Goal: Transaction & Acquisition: Purchase product/service

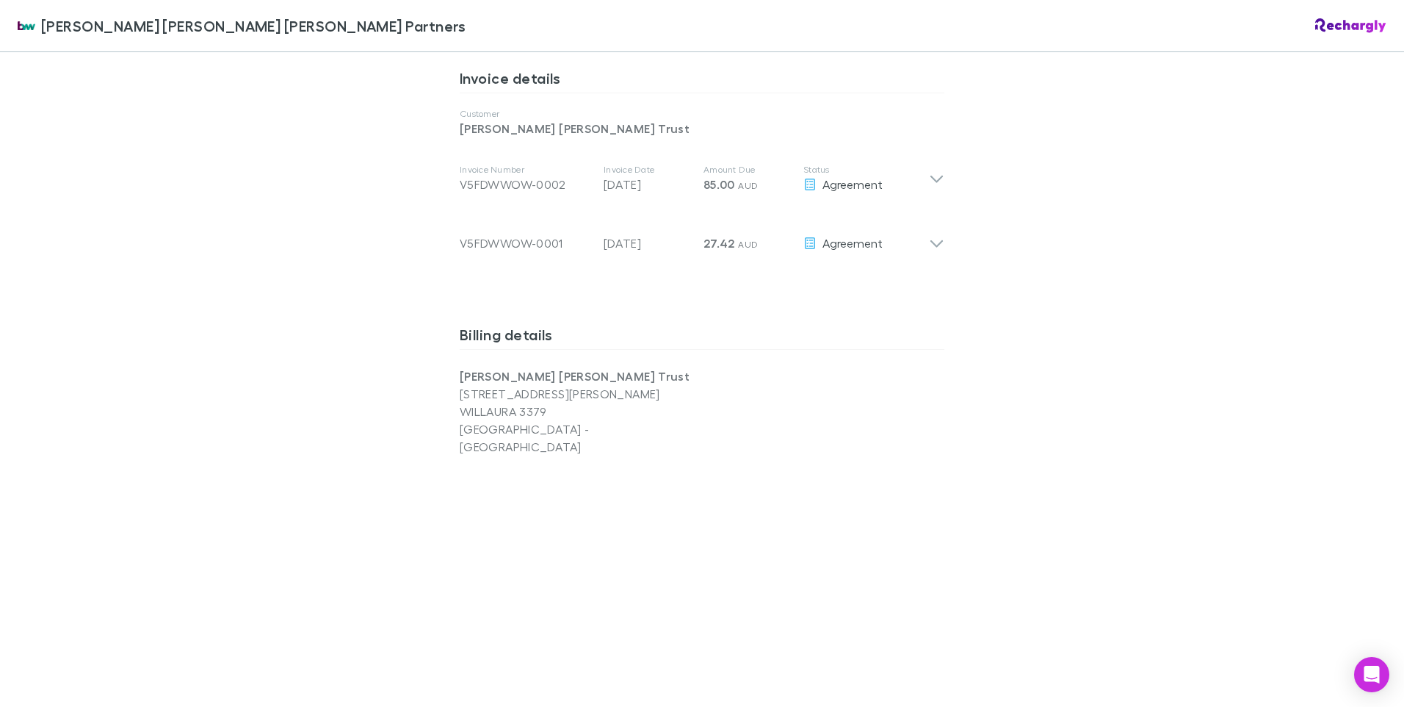
scroll to position [808, 0]
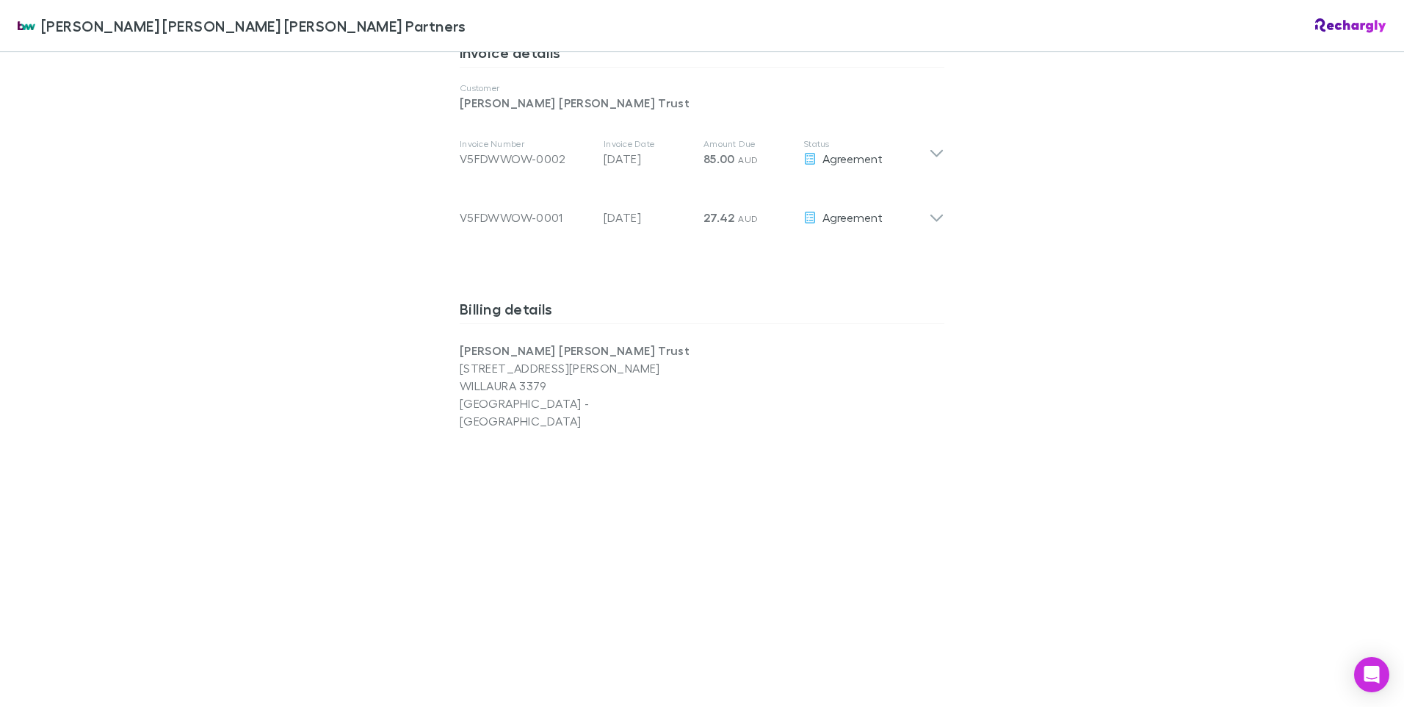
click at [471, 359] on p "118 Mt William Estate Rd" at bounding box center [581, 368] width 242 height 18
click at [1083, 410] on div "Brewster Walsh Waters Partners Brewster Walsh Waters Partners Software subscrip…" at bounding box center [702, 353] width 1404 height 707
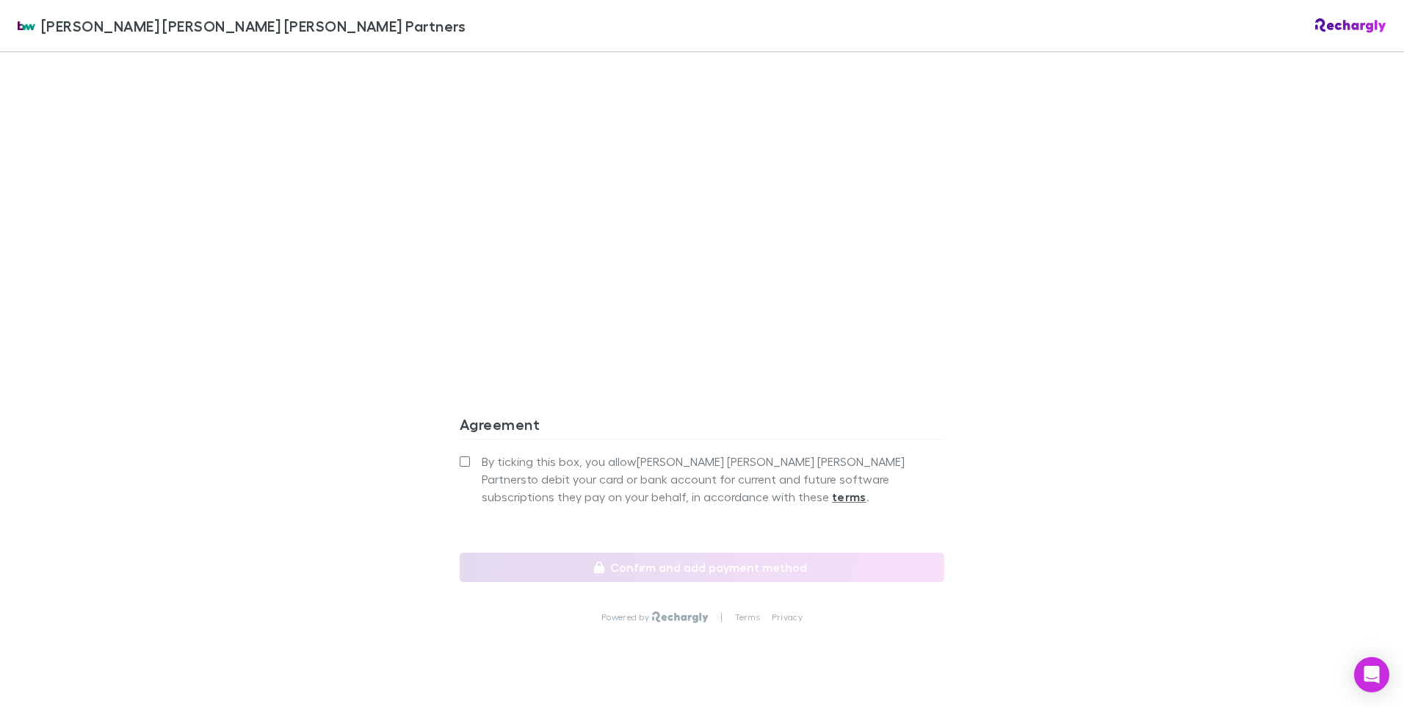
scroll to position [1239, 0]
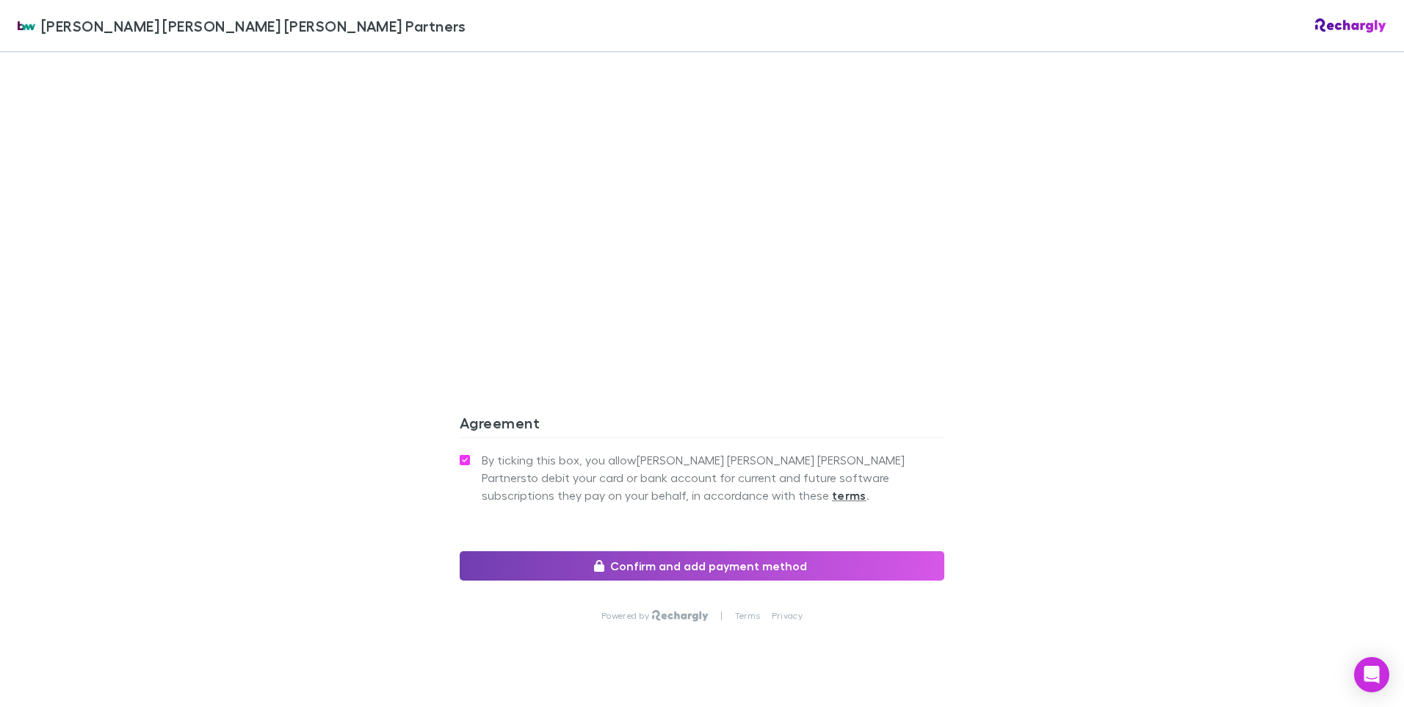
click at [716, 551] on button "Confirm and add payment method" at bounding box center [702, 565] width 485 height 29
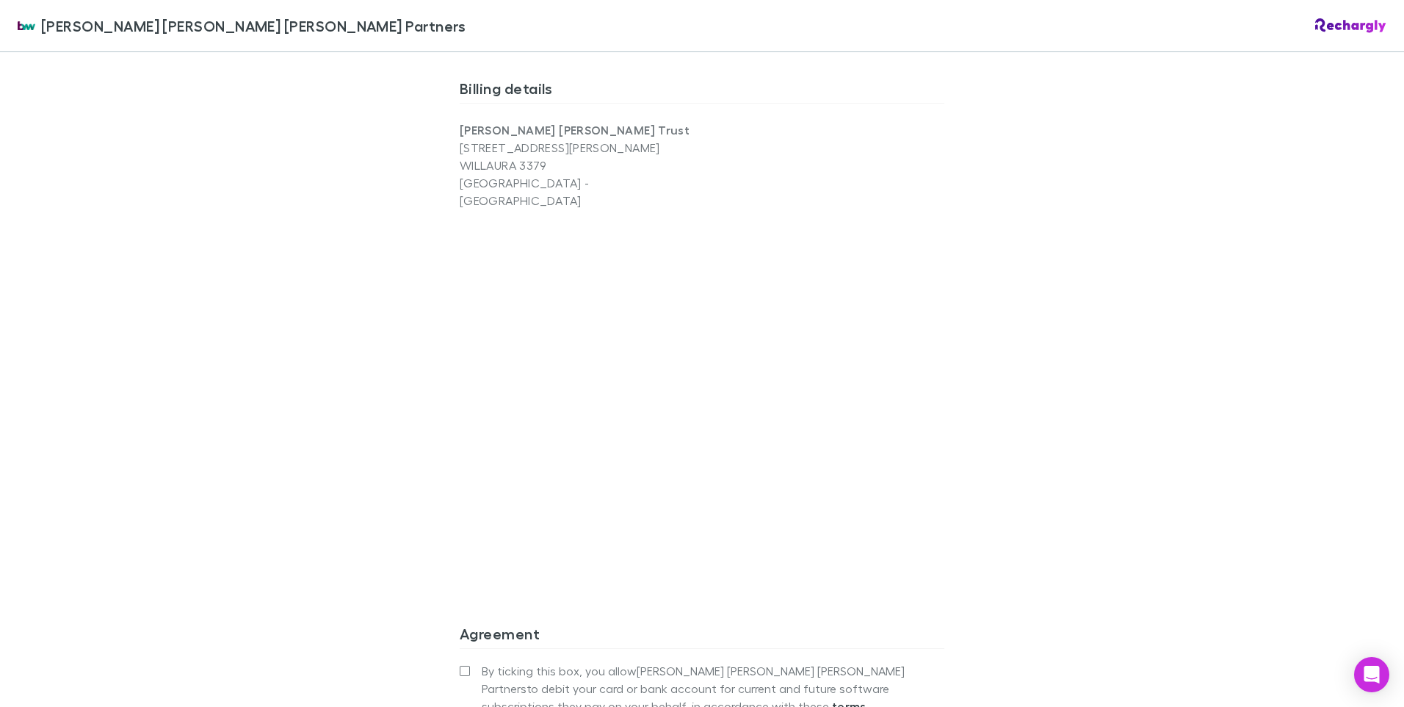
scroll to position [661, 0]
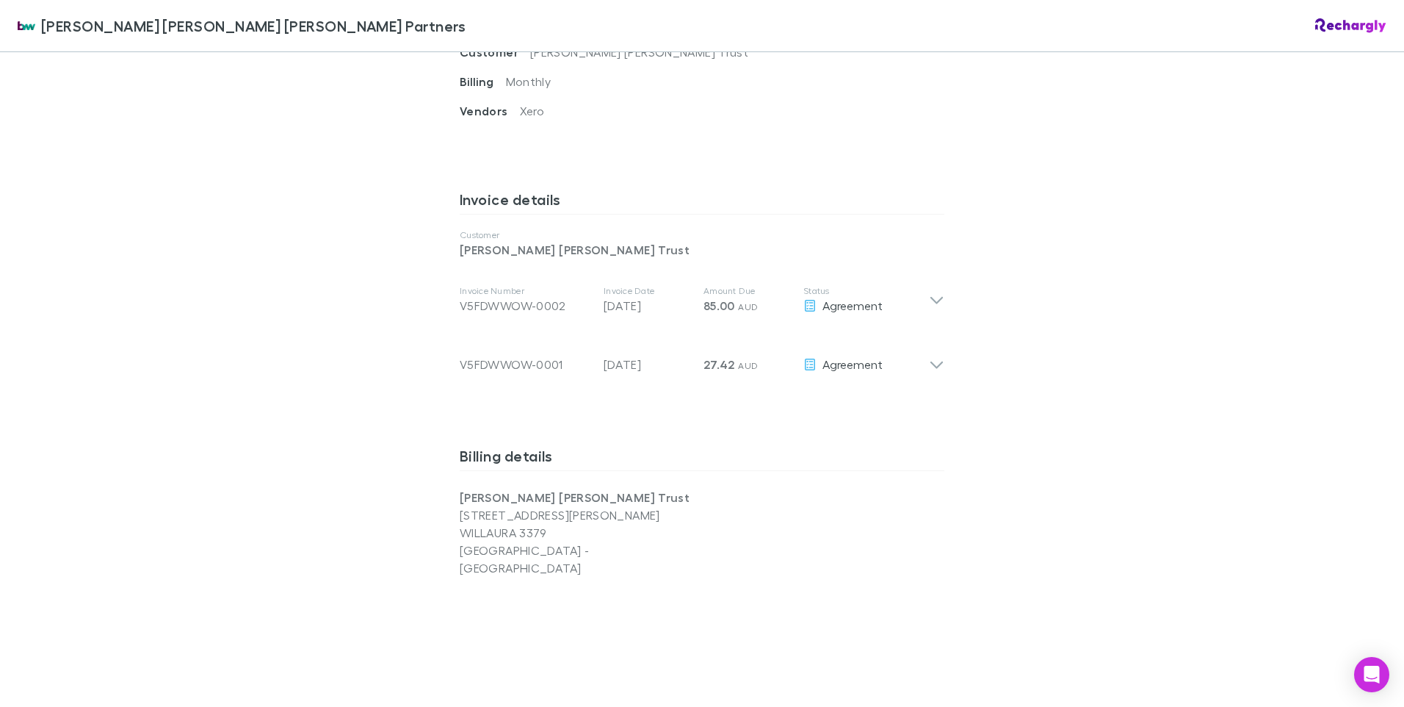
click at [468, 506] on p "118 Mt William Estate Rd" at bounding box center [581, 515] width 242 height 18
drag, startPoint x: 458, startPoint y: 509, endPoint x: 679, endPoint y: 535, distance: 222.7
click at [758, 536] on div "Robert Charles Abbott Trust 118 Mt William Estate Rd WILLAURA 3379 VIC - Austra…" at bounding box center [702, 532] width 485 height 88
click at [466, 506] on p "118 Mt William Estate Rd" at bounding box center [581, 515] width 242 height 18
click at [470, 506] on p "118 Mt William Estate Rd" at bounding box center [581, 515] width 242 height 18
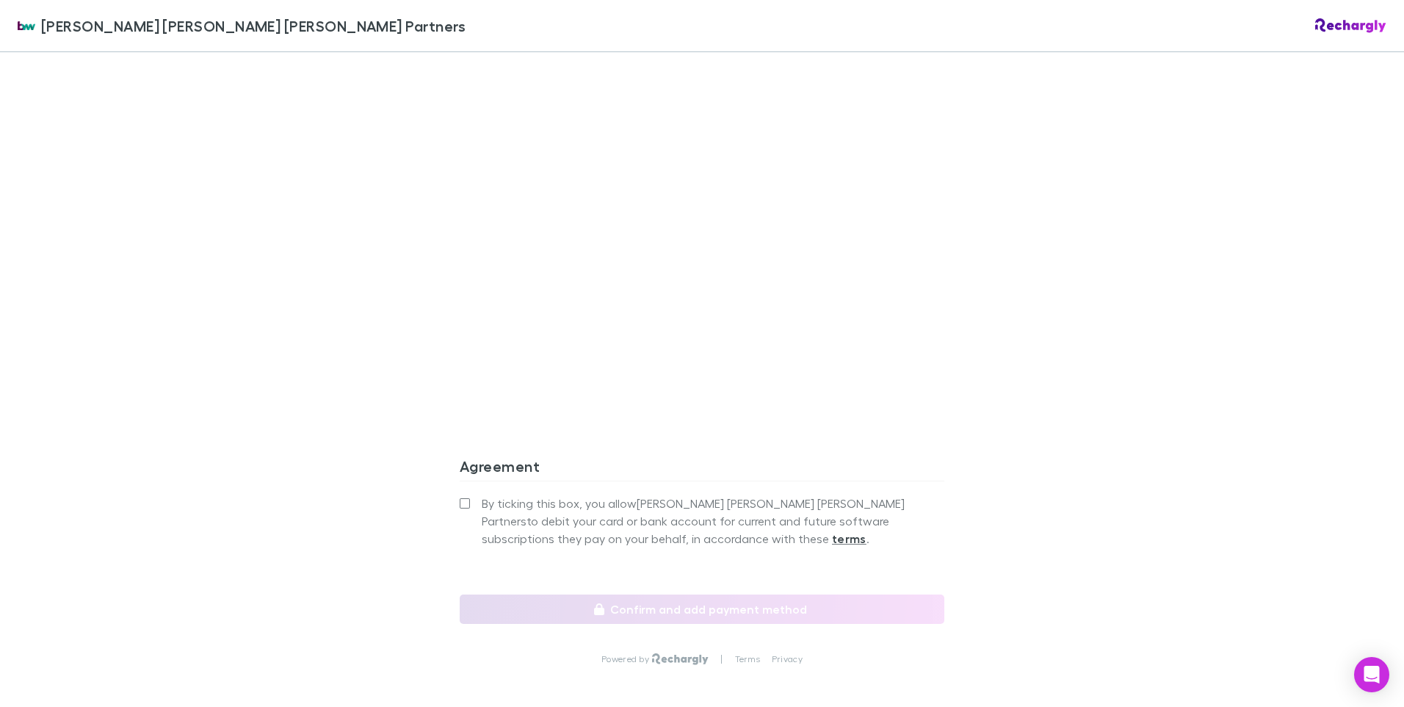
scroll to position [1239, 0]
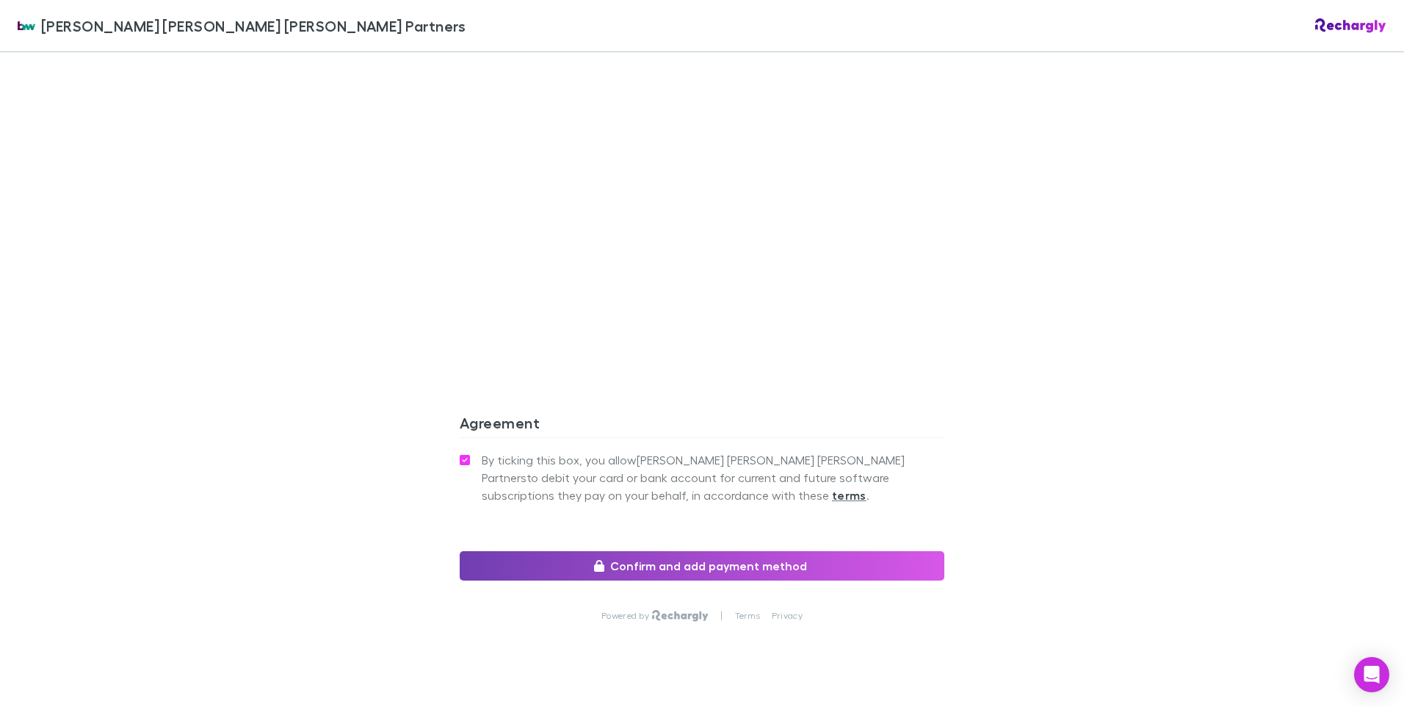
click at [690, 551] on button "Confirm and add payment method" at bounding box center [702, 565] width 485 height 29
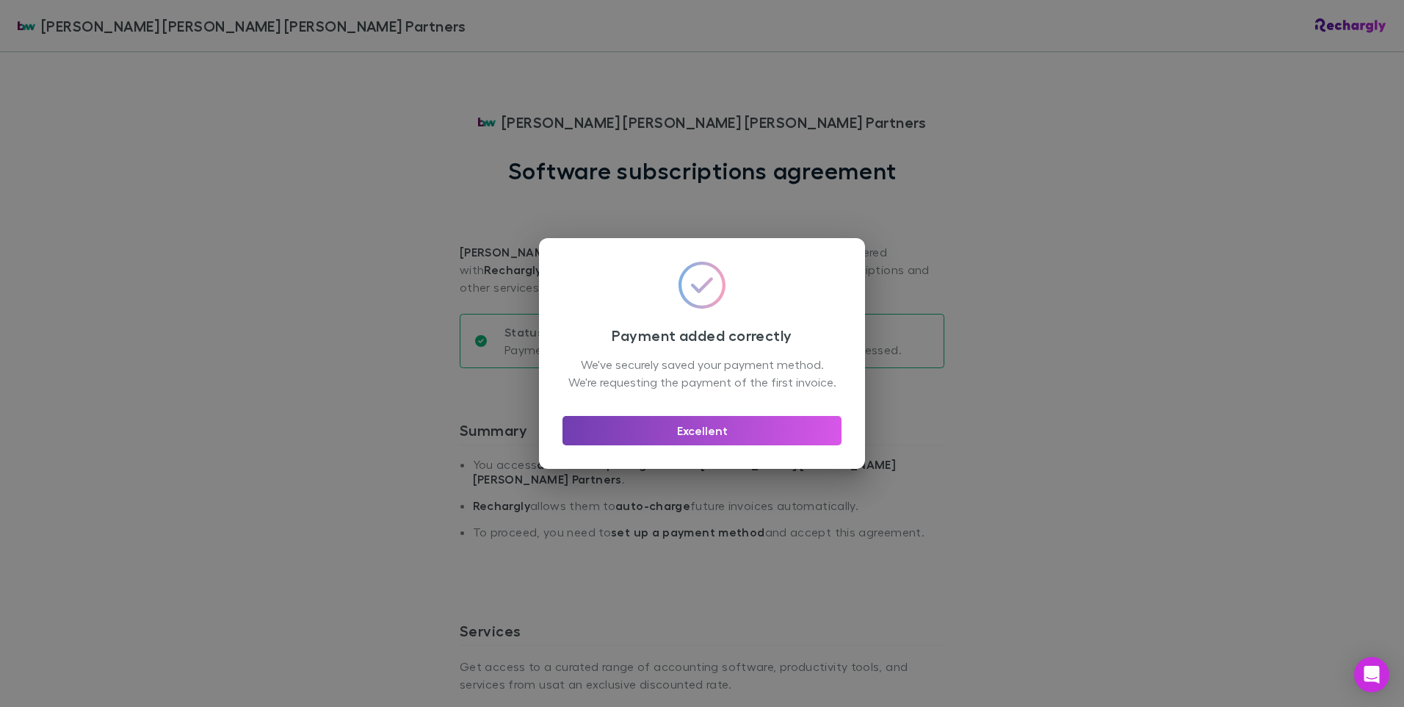
click at [734, 443] on button "Excellent" at bounding box center [702, 430] width 279 height 29
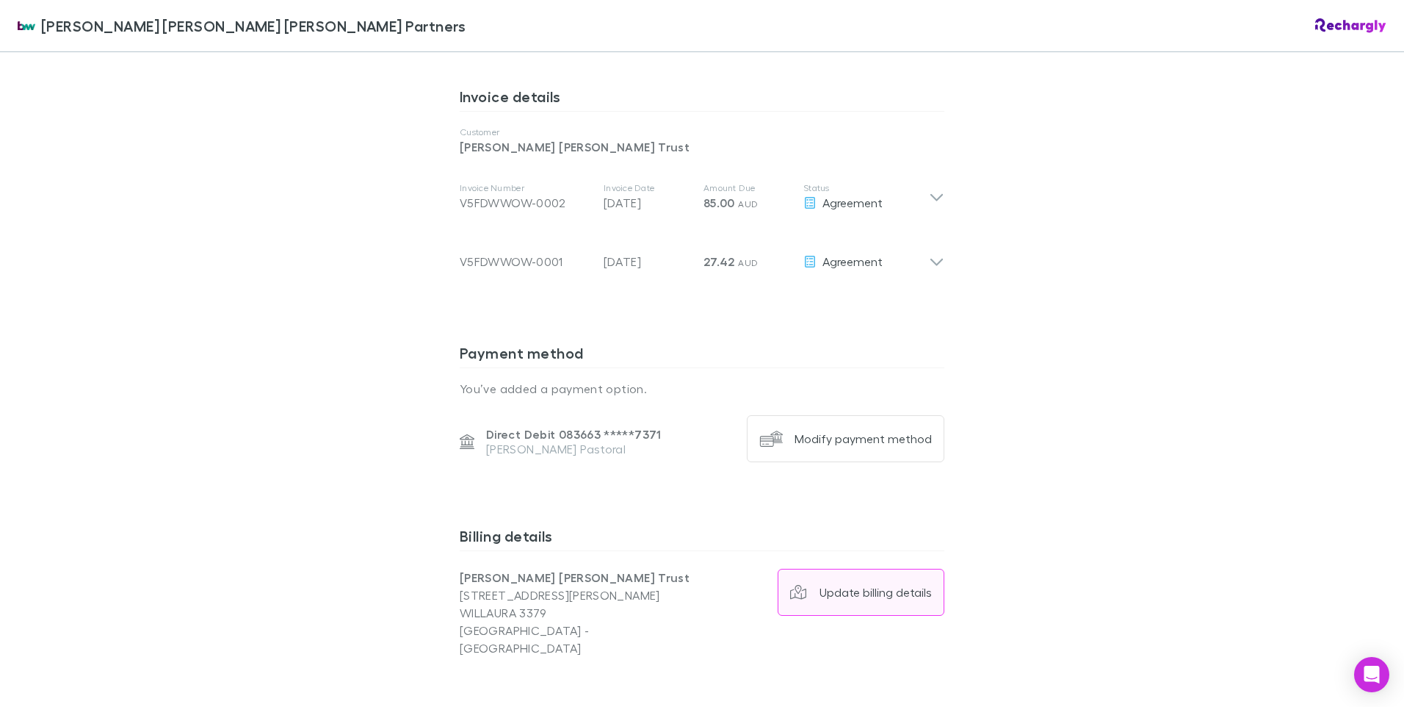
scroll to position [644, 0]
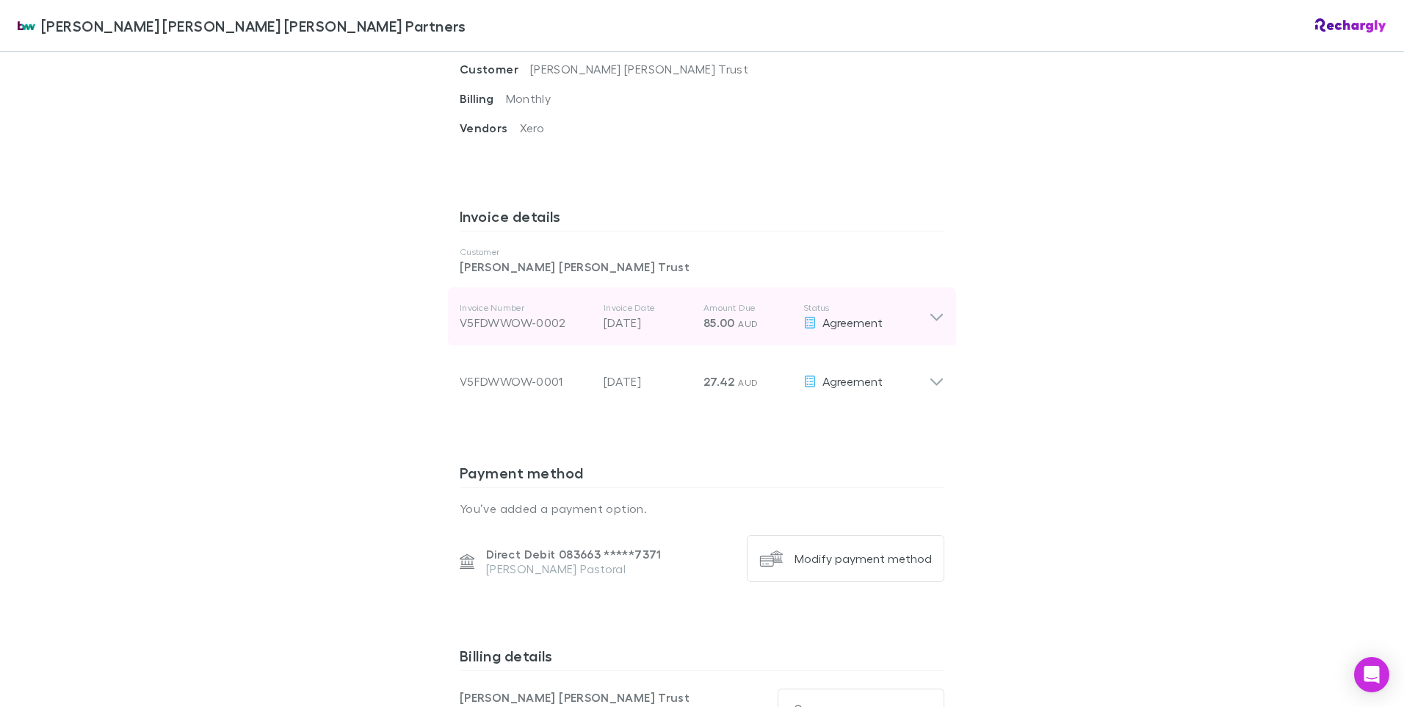
click at [929, 308] on icon at bounding box center [936, 317] width 15 height 18
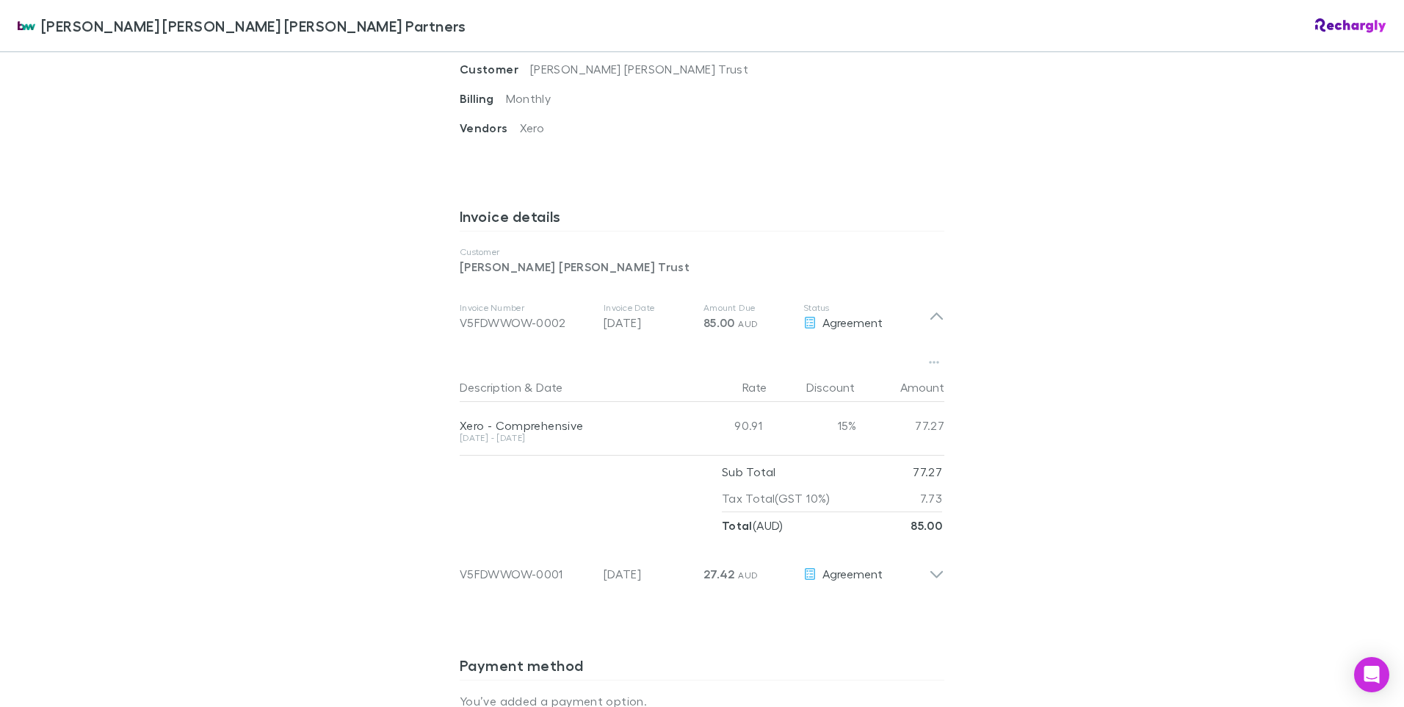
click at [1023, 220] on div "[PERSON_NAME] [PERSON_NAME] [PERSON_NAME] Partners [PERSON_NAME] [PERSON_NAME] …" at bounding box center [702, 353] width 1404 height 707
click at [1044, 251] on div "[PERSON_NAME] [PERSON_NAME] [PERSON_NAME] Partners [PERSON_NAME] [PERSON_NAME] …" at bounding box center [702, 353] width 1404 height 707
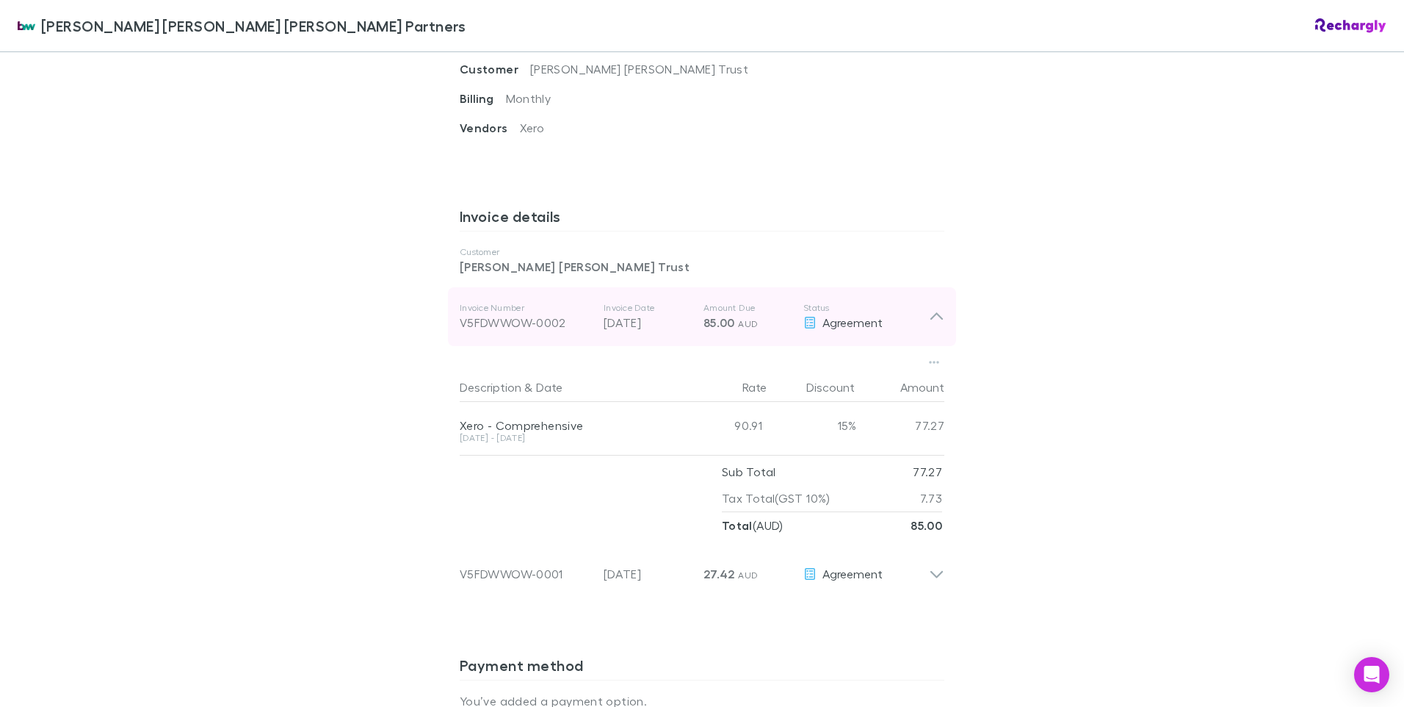
click at [936, 308] on icon at bounding box center [936, 317] width 15 height 18
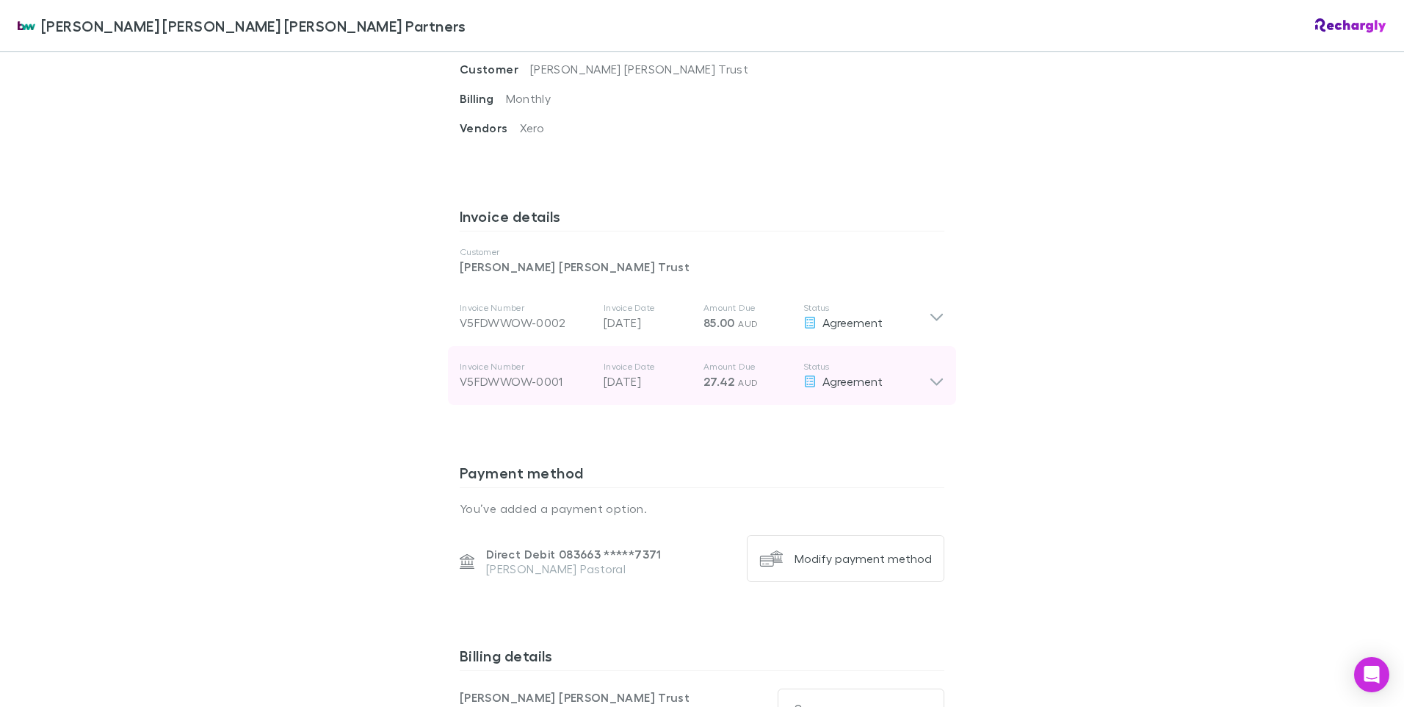
click at [929, 364] on icon at bounding box center [936, 375] width 15 height 29
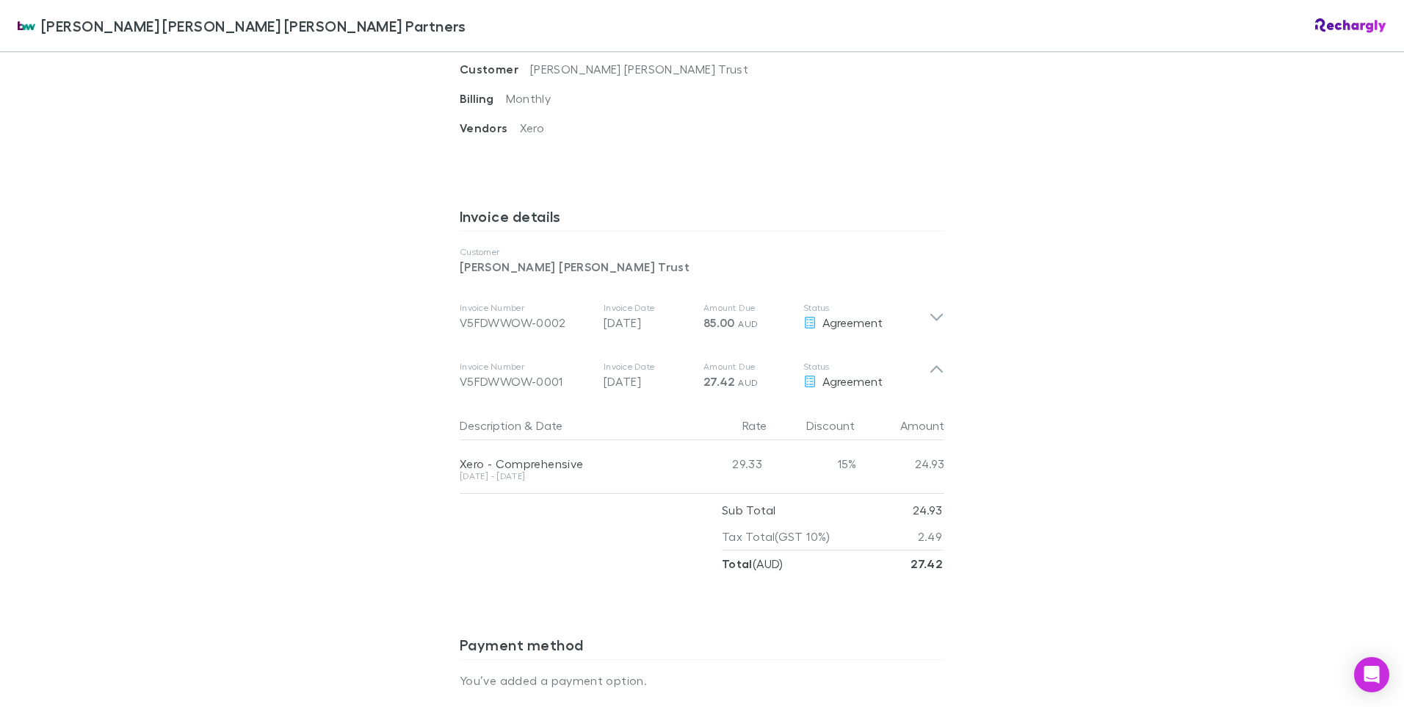
click at [938, 214] on h3 "Invoice details" at bounding box center [702, 219] width 485 height 24
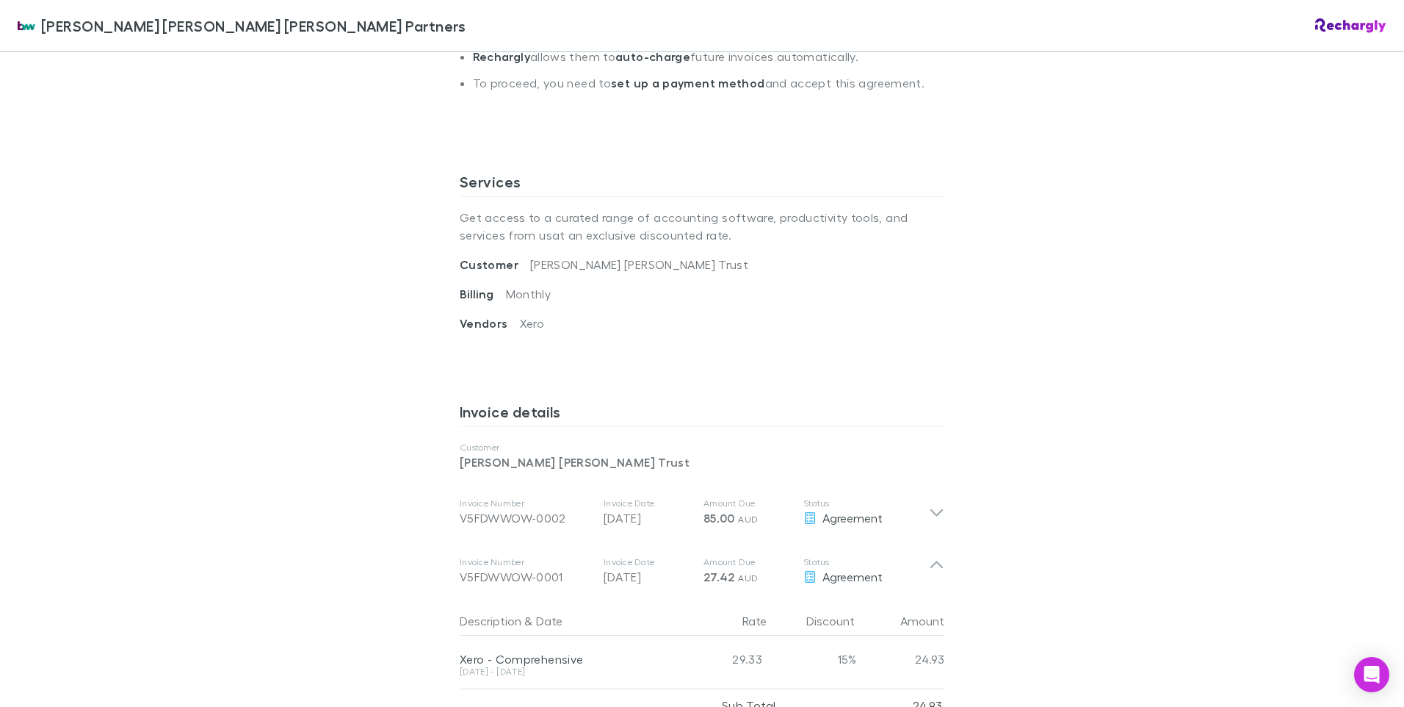
scroll to position [0, 0]
